Goal: Task Accomplishment & Management: Use online tool/utility

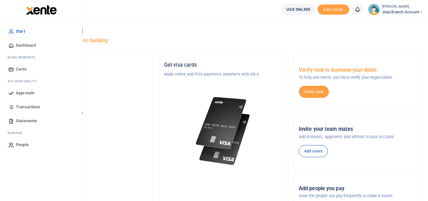
click at [31, 44] on span "Dashboard" at bounding box center [26, 45] width 20 height 6
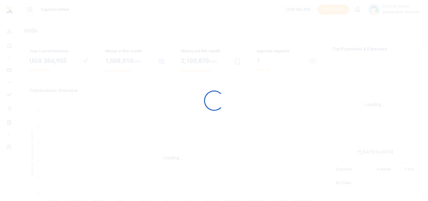
scroll to position [94, 80]
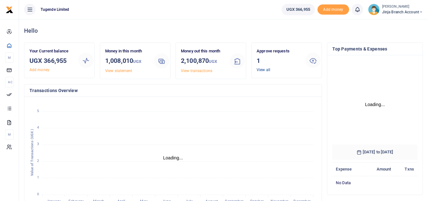
click at [263, 69] on link "View all" at bounding box center [264, 69] width 14 height 4
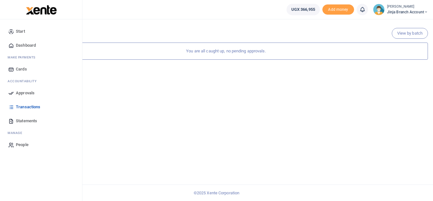
click at [36, 43] on span "Dashboard" at bounding box center [26, 45] width 20 height 6
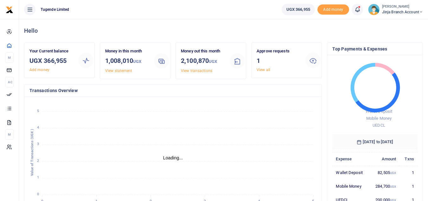
scroll to position [5, 5]
click at [266, 71] on link "View all" at bounding box center [264, 69] width 14 height 4
click at [259, 68] on link "View all" at bounding box center [264, 69] width 14 height 4
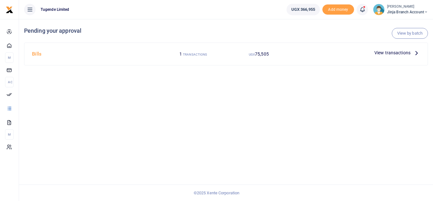
click at [417, 54] on icon at bounding box center [416, 52] width 7 height 7
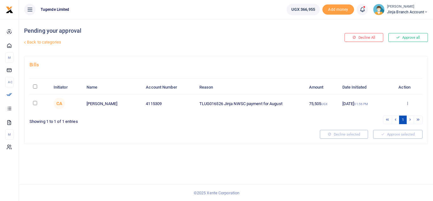
click at [404, 102] on div "Approve Decline Details" at bounding box center [407, 103] width 23 height 6
click at [408, 101] on icon at bounding box center [407, 103] width 4 height 4
click at [394, 117] on link "Approve" at bounding box center [384, 113] width 50 height 9
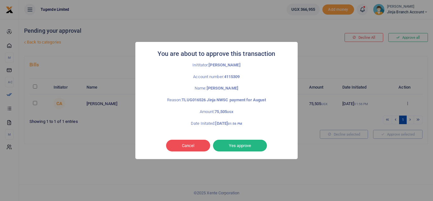
click at [243, 138] on div "Cancel No Yes approve" at bounding box center [217, 145] width 150 height 15
click at [241, 145] on button "Yes approve" at bounding box center [240, 145] width 54 height 12
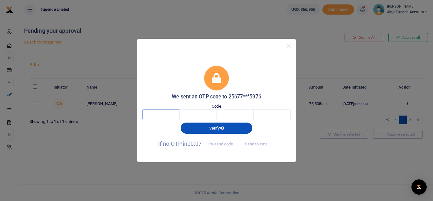
click at [173, 116] on input "text" at bounding box center [160, 114] width 37 height 11
type input "7"
type input "2"
type input "6"
type input "9"
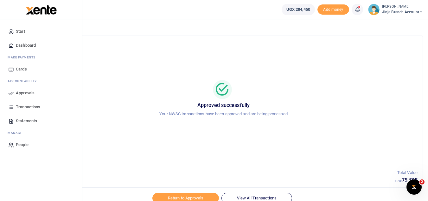
click at [35, 110] on link "Transactions" at bounding box center [41, 107] width 72 height 14
